Goal: Check status: Check status

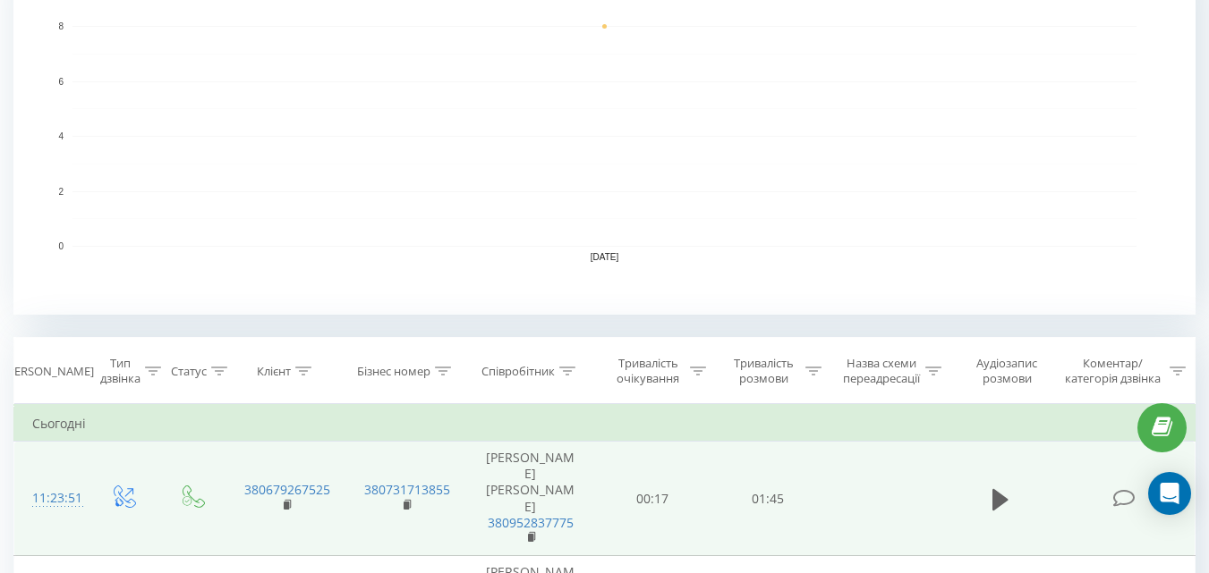
scroll to position [626, 0]
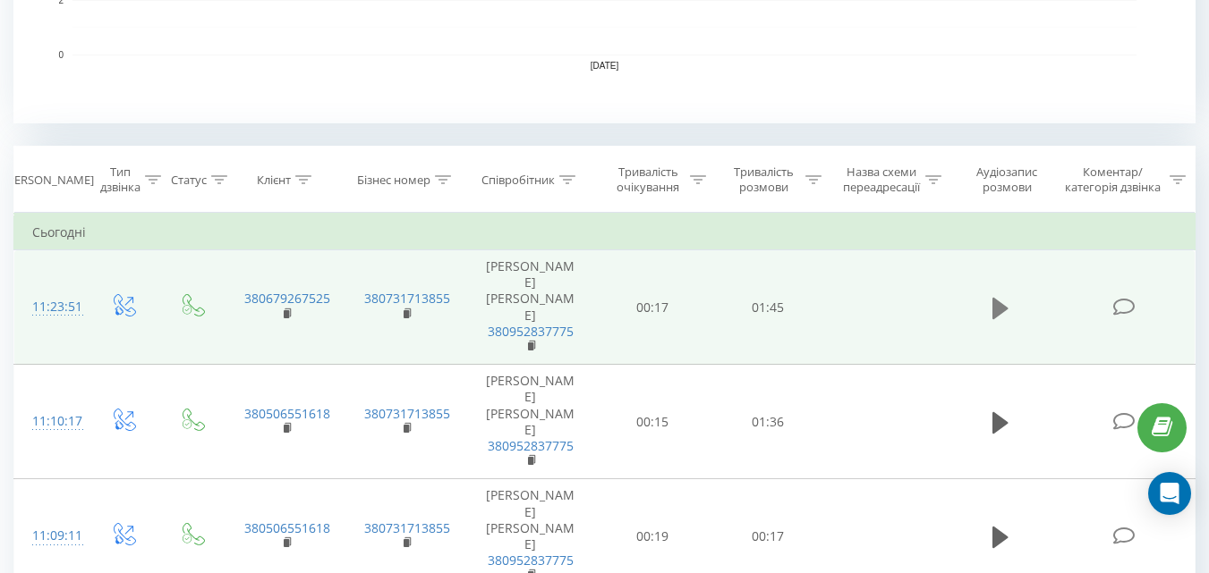
click at [1001, 297] on icon at bounding box center [1000, 307] width 16 height 21
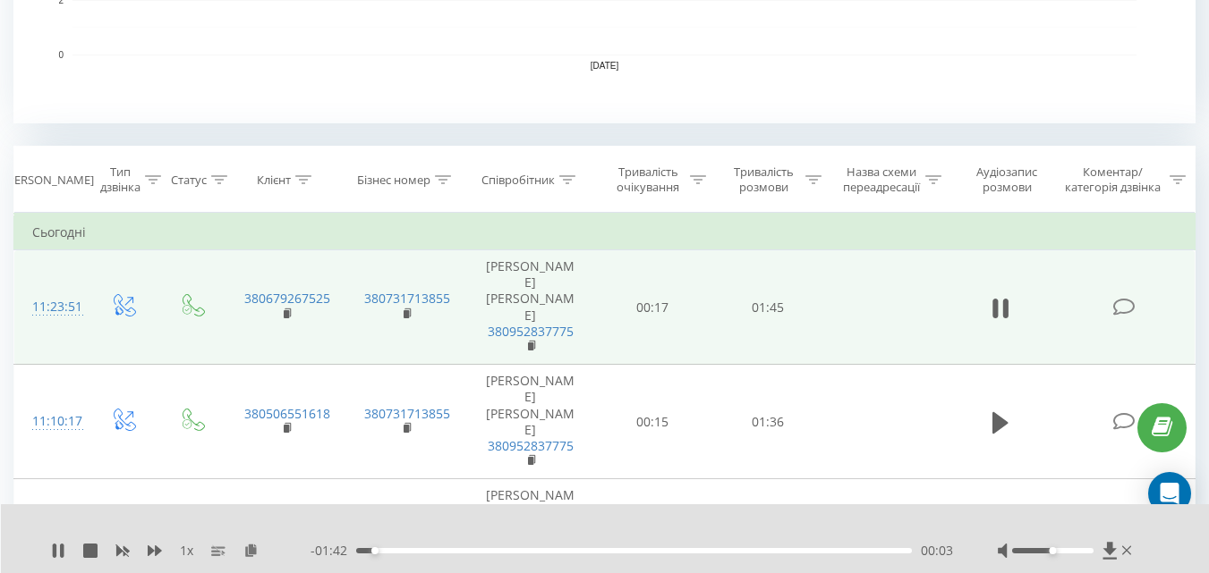
click at [188, 546] on span "1 x" at bounding box center [186, 551] width 13 height 18
click at [157, 553] on icon at bounding box center [155, 551] width 14 height 11
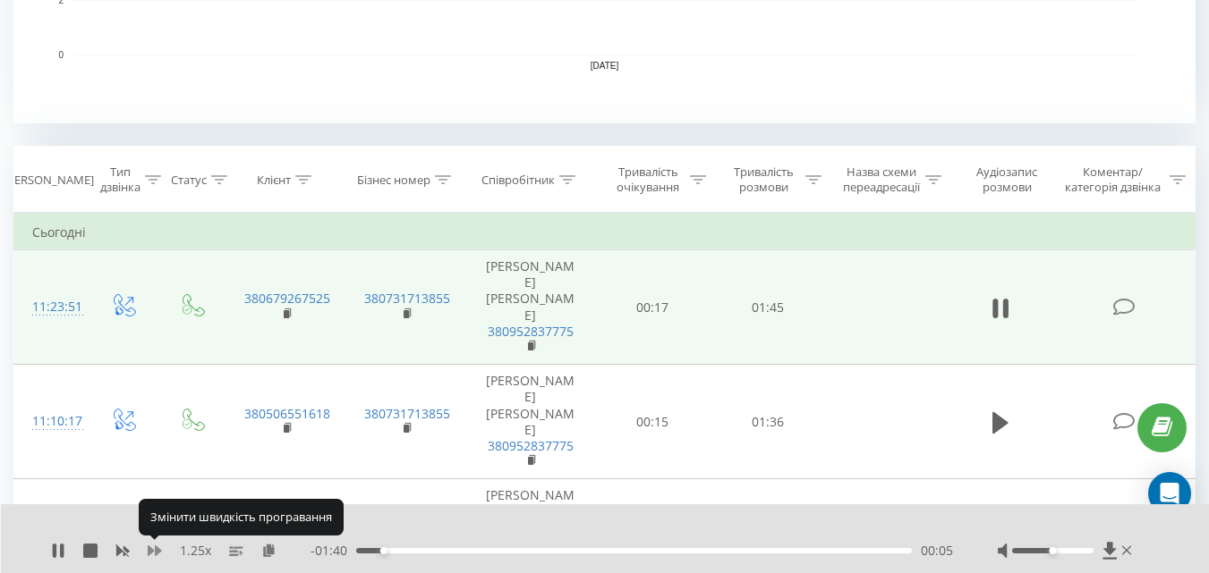
click at [157, 553] on icon at bounding box center [155, 551] width 14 height 11
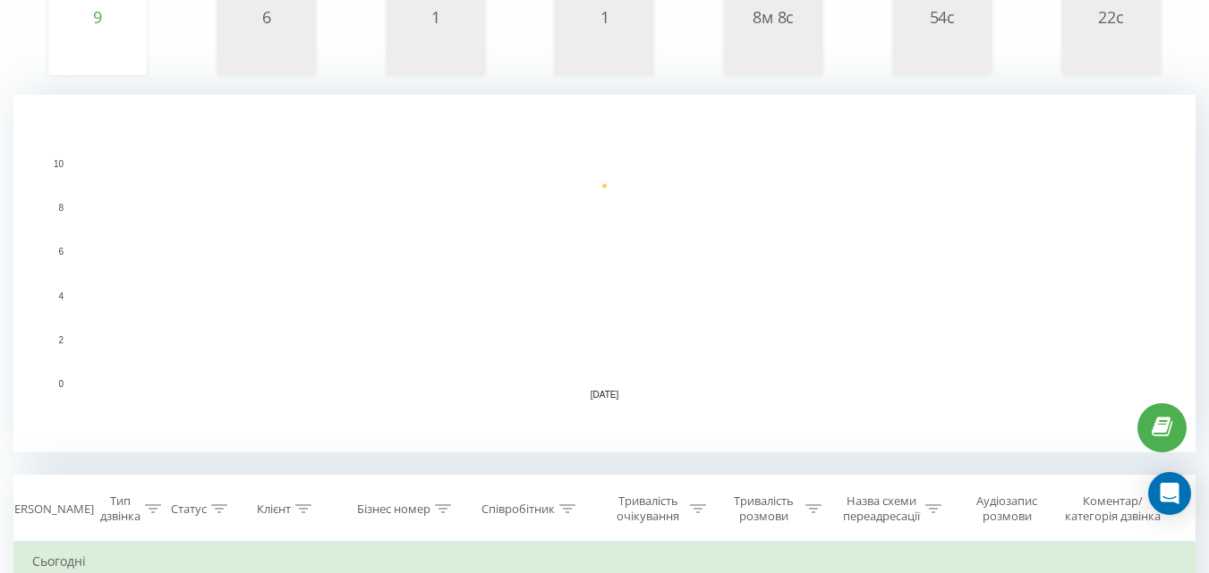
scroll to position [447, 0]
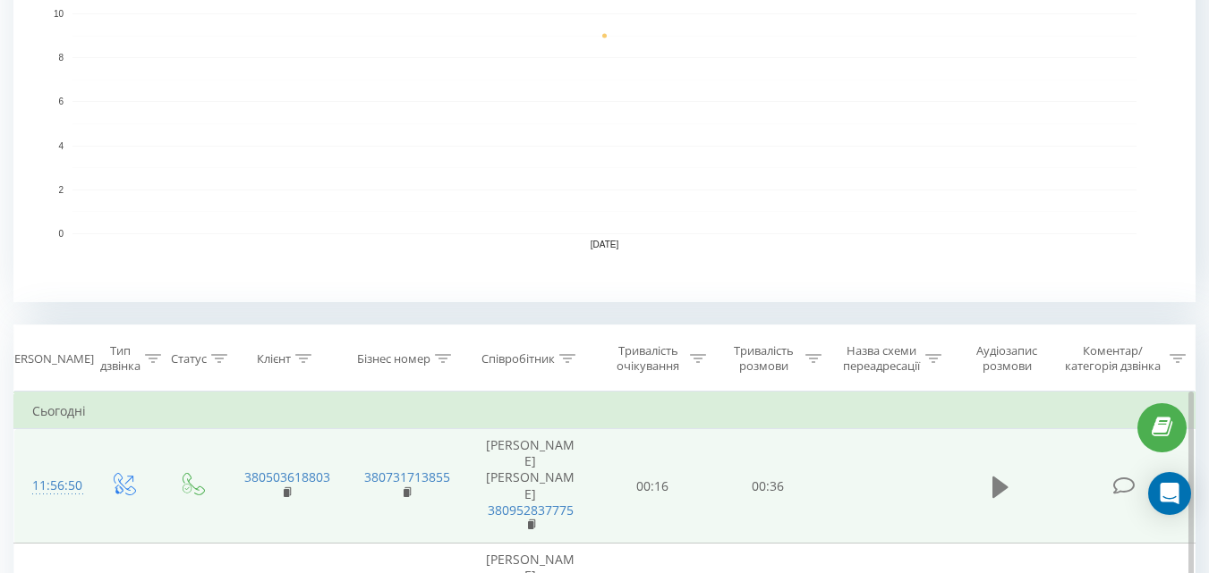
click at [1013, 480] on button at bounding box center [1000, 487] width 27 height 27
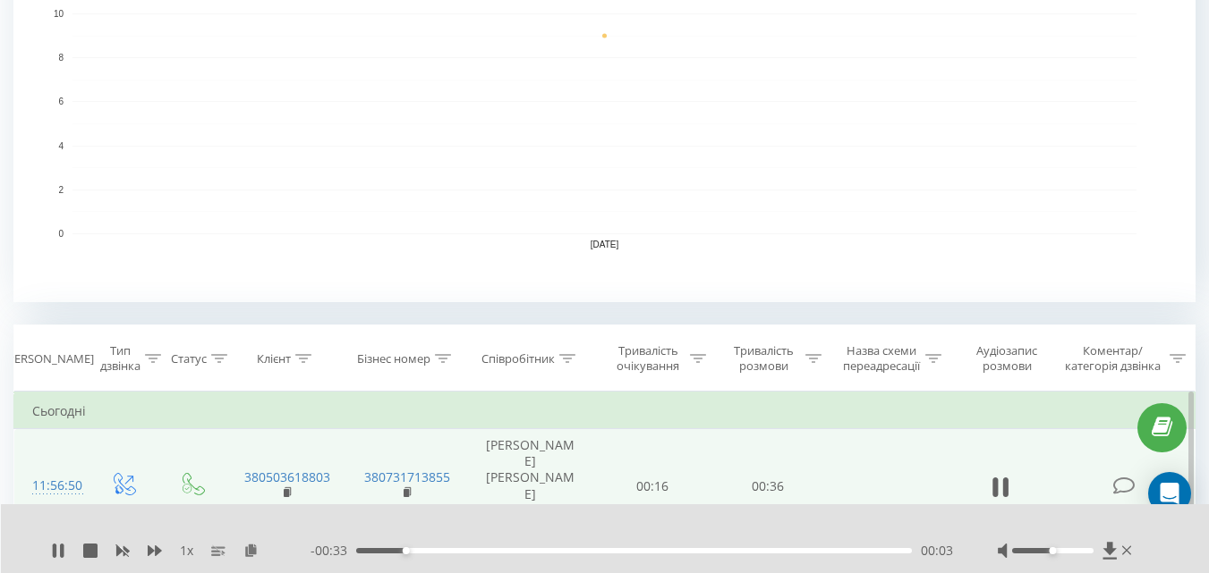
click at [147, 544] on div "1 x" at bounding box center [180, 551] width 259 height 18
click at [151, 547] on icon at bounding box center [155, 551] width 14 height 14
click at [152, 548] on icon at bounding box center [155, 551] width 14 height 14
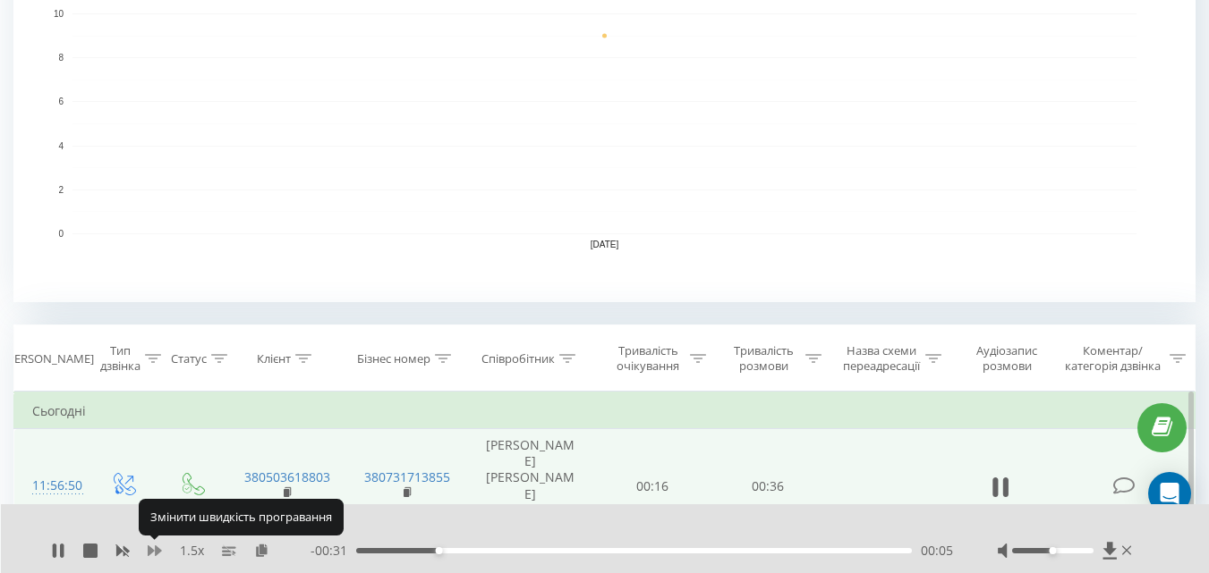
click at [153, 548] on icon at bounding box center [155, 551] width 14 height 14
click at [153, 549] on icon at bounding box center [155, 551] width 14 height 14
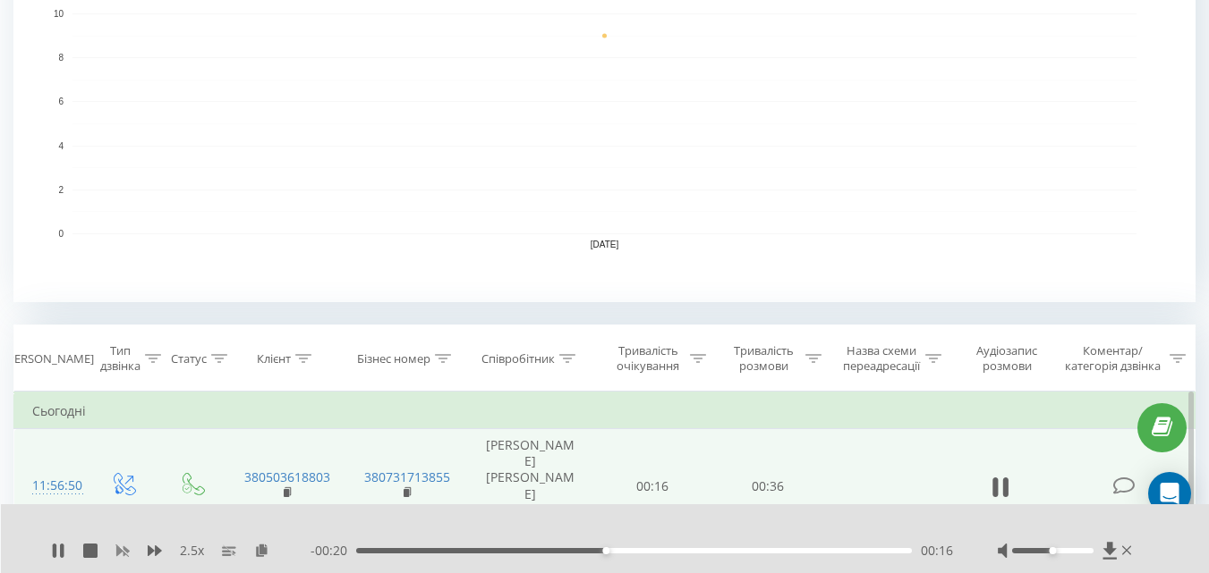
click at [121, 552] on icon at bounding box center [122, 552] width 13 height 11
